Goal: Go to known website: Access a specific website the user already knows

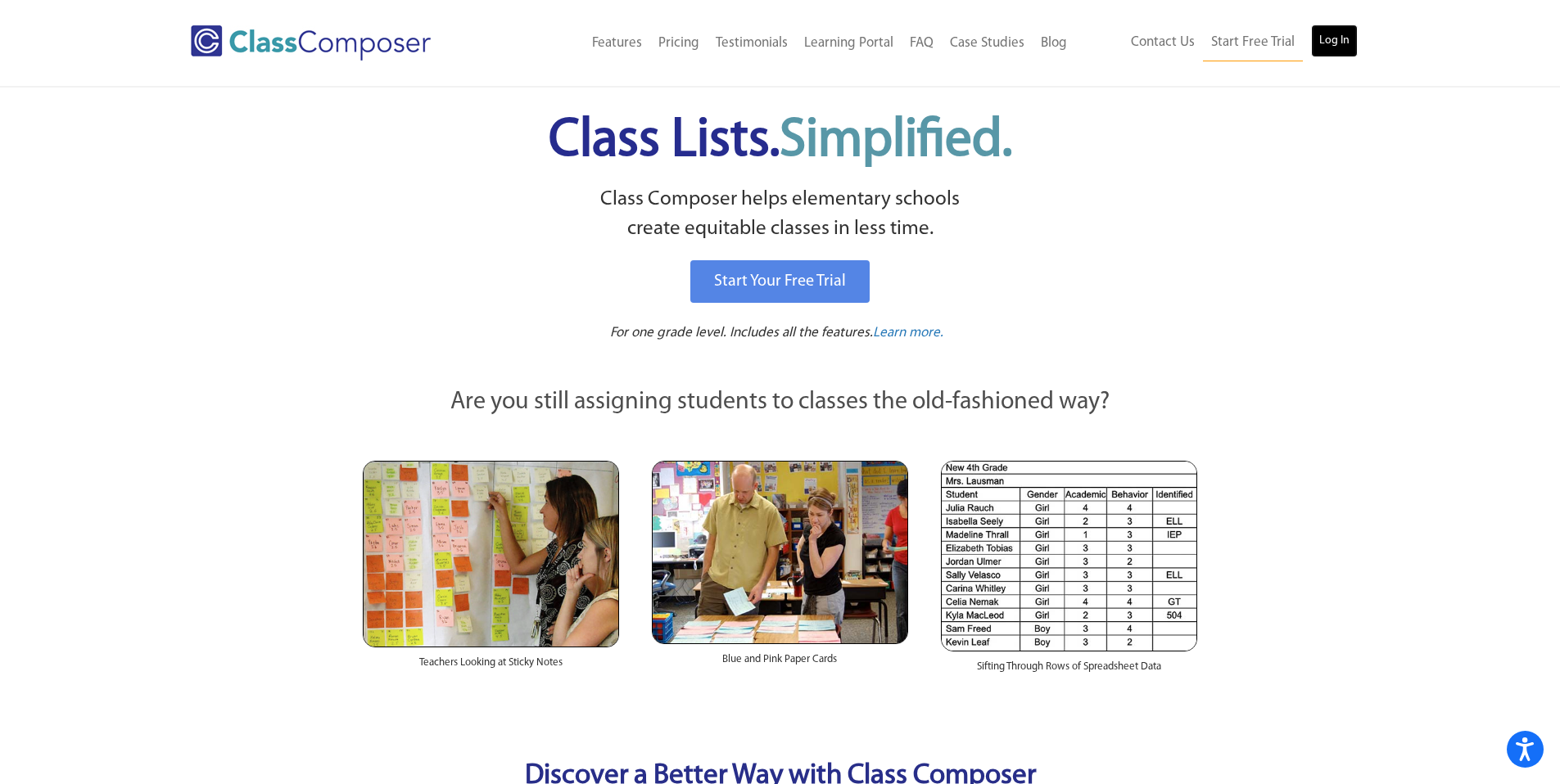
click at [1323, 41] on link "Log In" at bounding box center [1335, 41] width 47 height 33
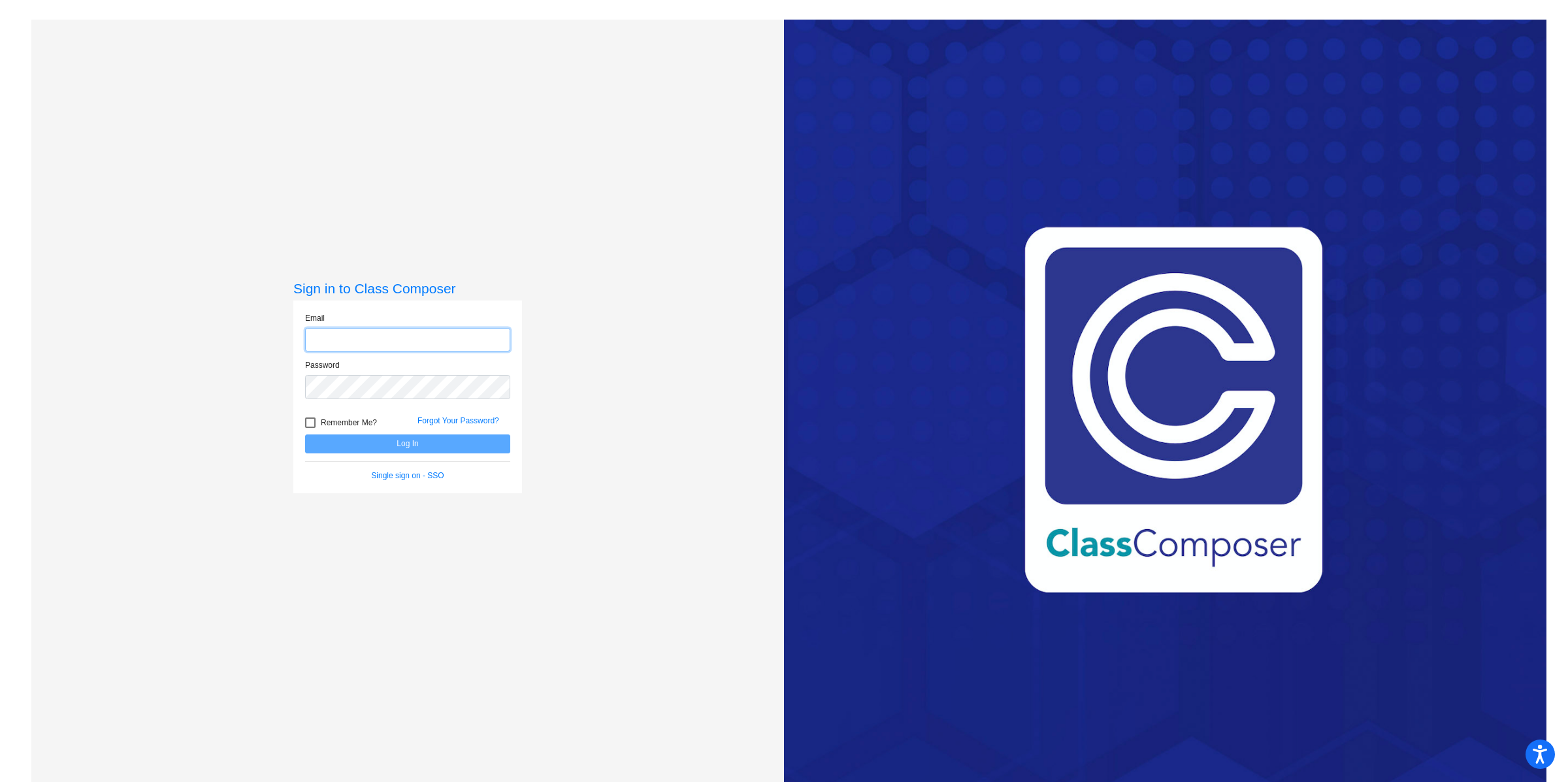
type input "[EMAIL_ADDRESS][DOMAIN_NAME]"
click at [311, 425] on div at bounding box center [311, 423] width 11 height 11
click at [311, 428] on input "Remember Me?" at bounding box center [310, 428] width 1 height 1
checkbox input "true"
click at [337, 441] on button "Log In" at bounding box center [408, 444] width 205 height 19
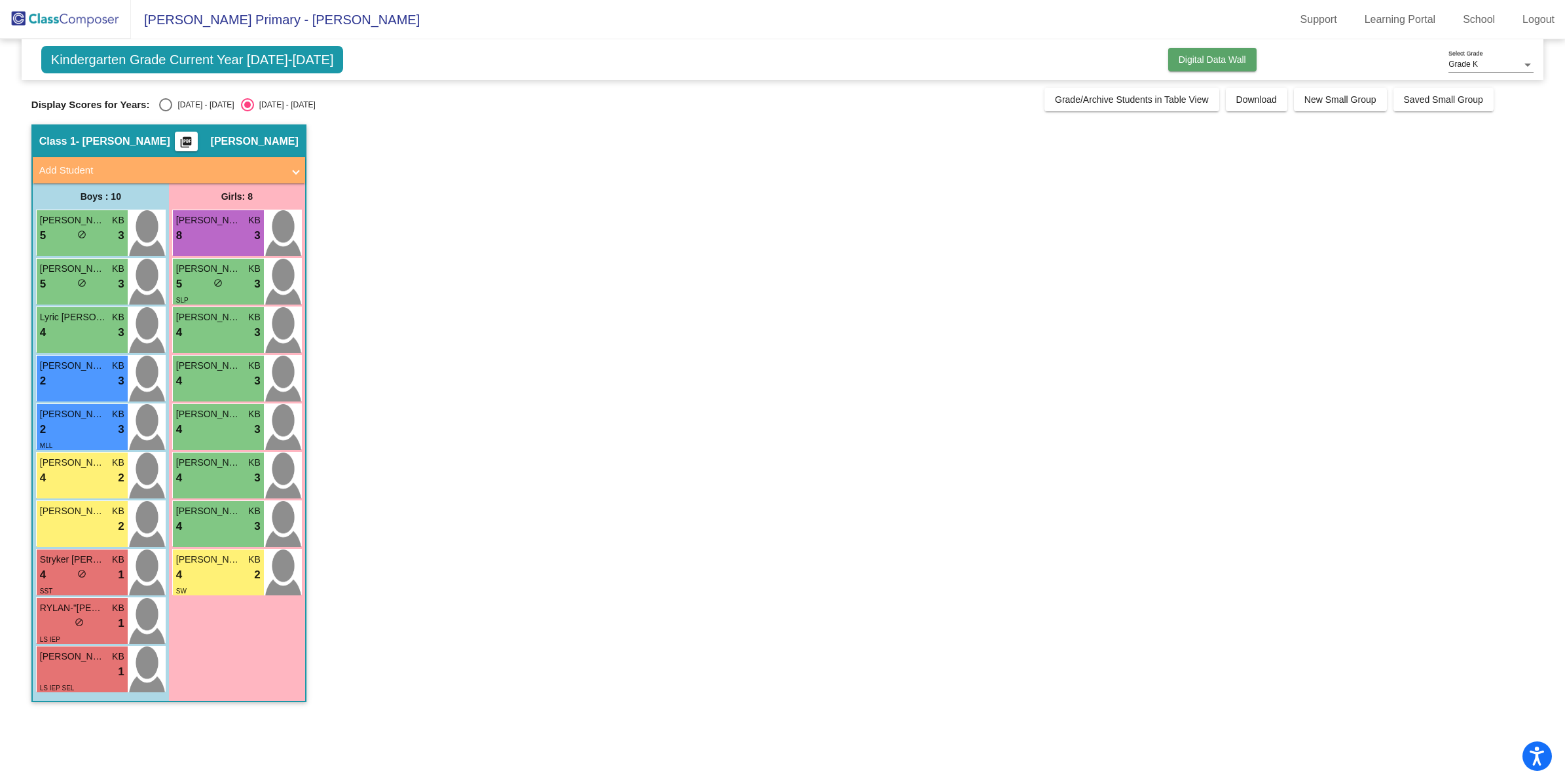
click at [1205, 63] on span "Digital Data Wall" at bounding box center [1212, 60] width 67 height 11
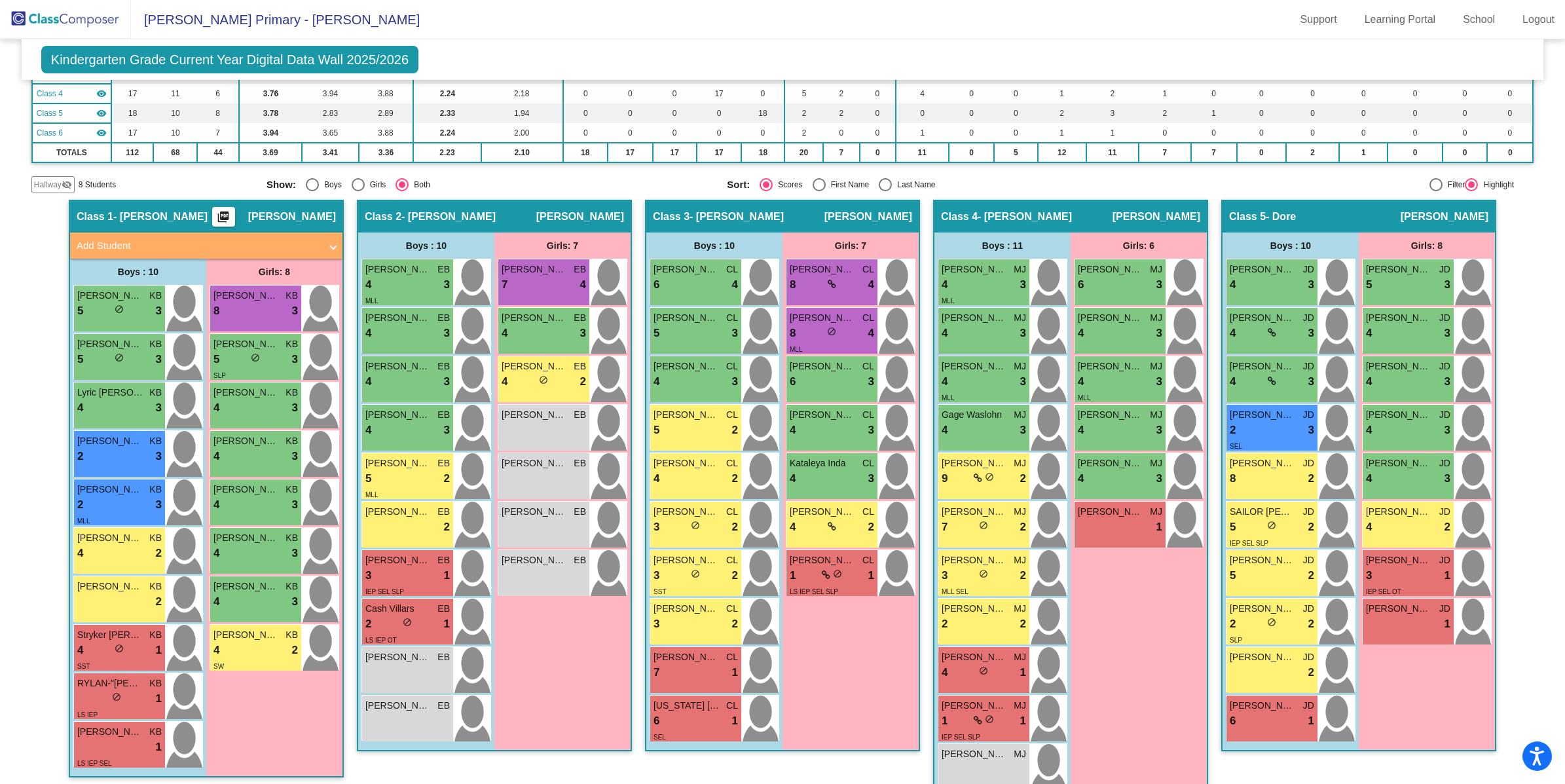
scroll to position [176, 0]
